Goal: Information Seeking & Learning: Learn about a topic

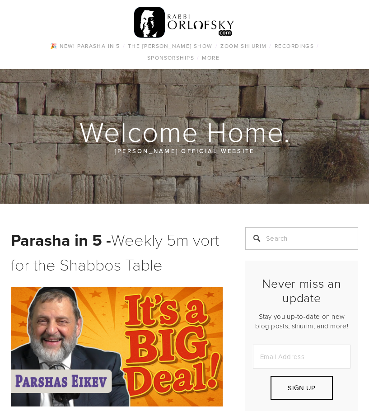
scroll to position [181, 0]
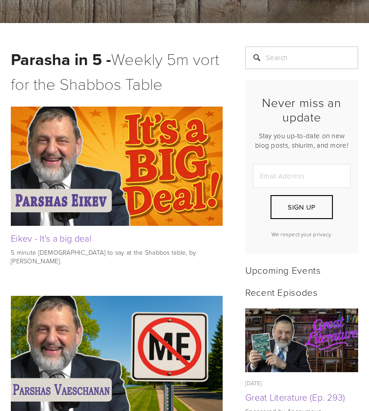
click at [159, 195] on img at bounding box center [117, 166] width 212 height 119
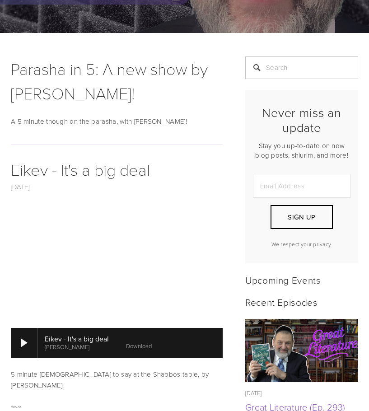
scroll to position [226, 0]
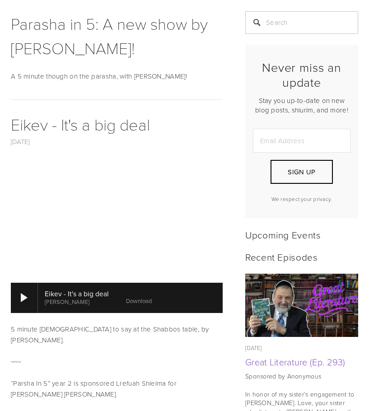
click at [291, 309] on img at bounding box center [302, 306] width 113 height 64
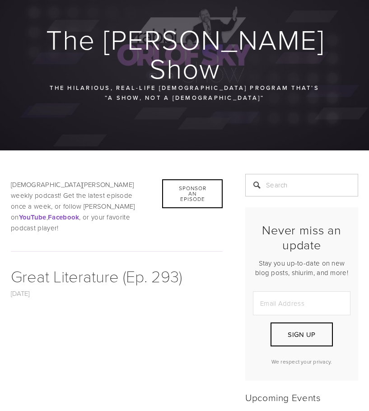
scroll to position [181, 0]
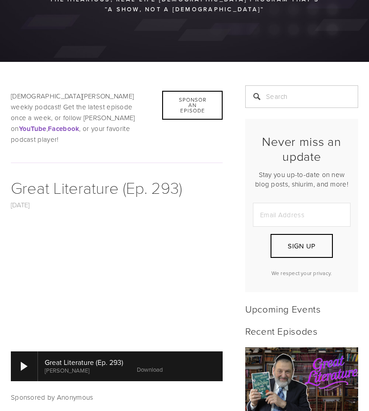
click at [170, 346] on div "Great Literature (Ep. 293) [PERSON_NAME] Download" at bounding box center [116, 366] width 227 height 41
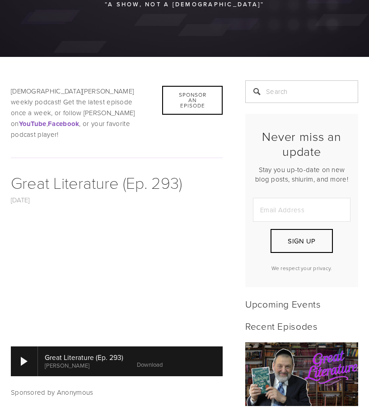
scroll to position [271, 0]
